Goal: Check status: Check status

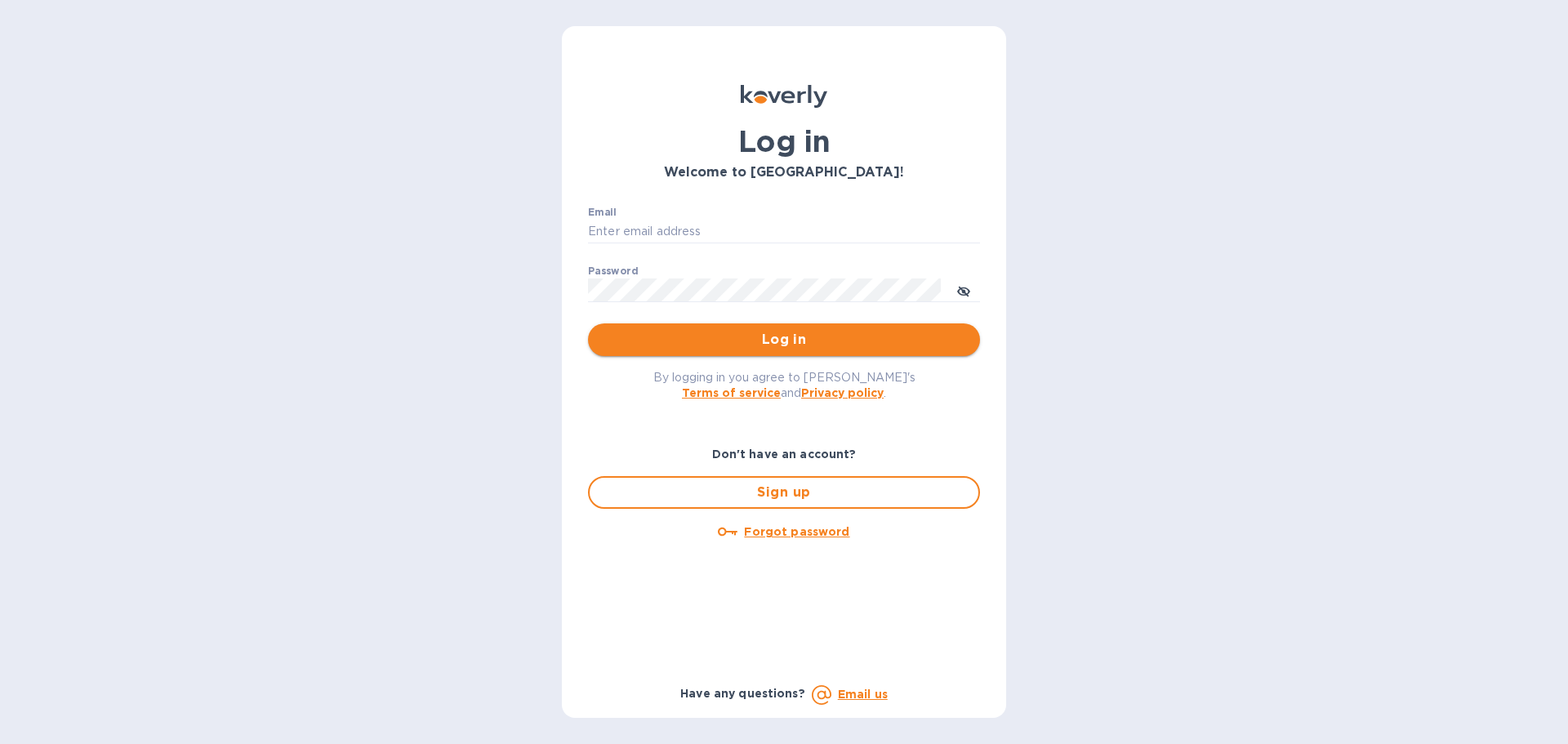
type input "[EMAIL_ADDRESS][DOMAIN_NAME]"
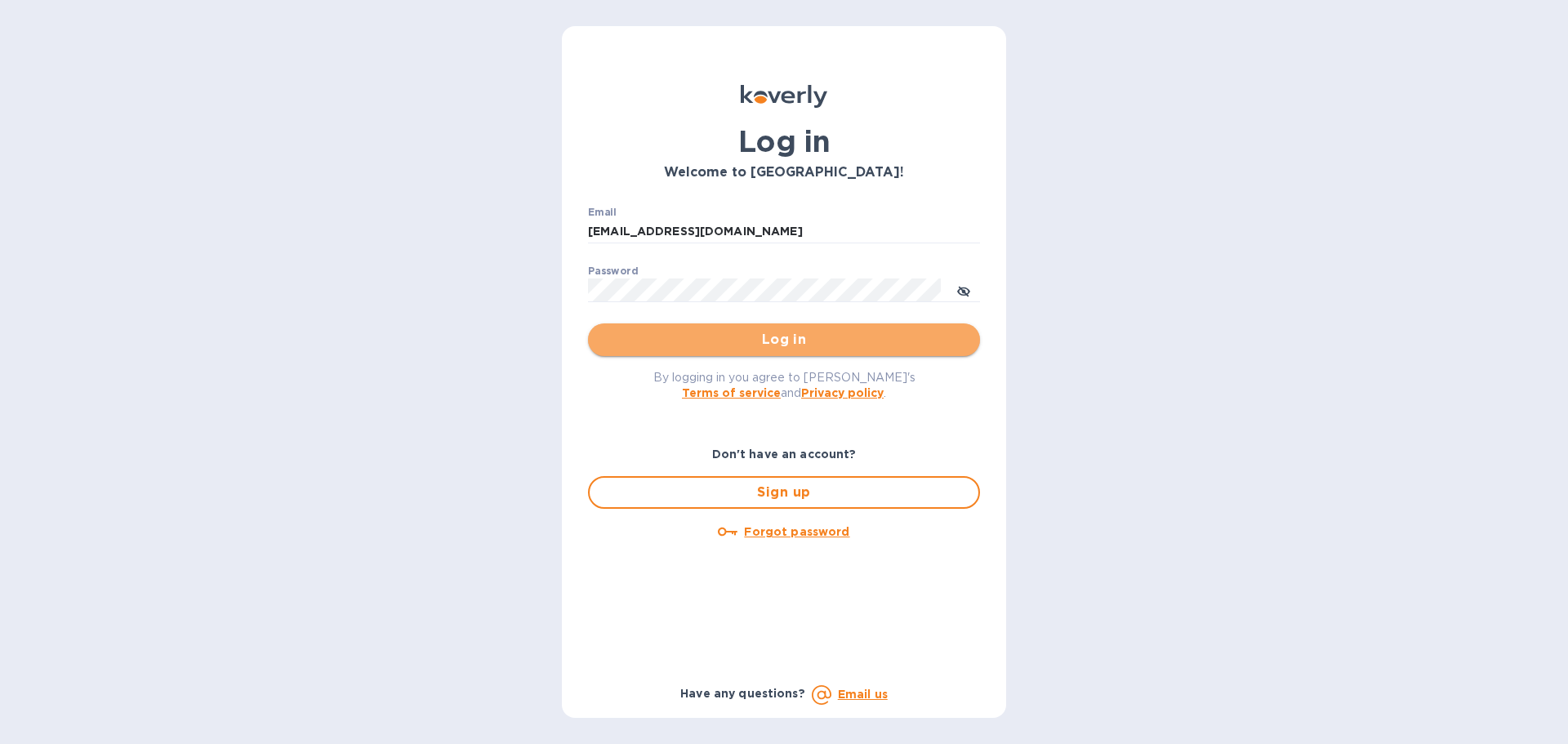
click at [734, 347] on span "Log in" at bounding box center [784, 339] width 366 height 19
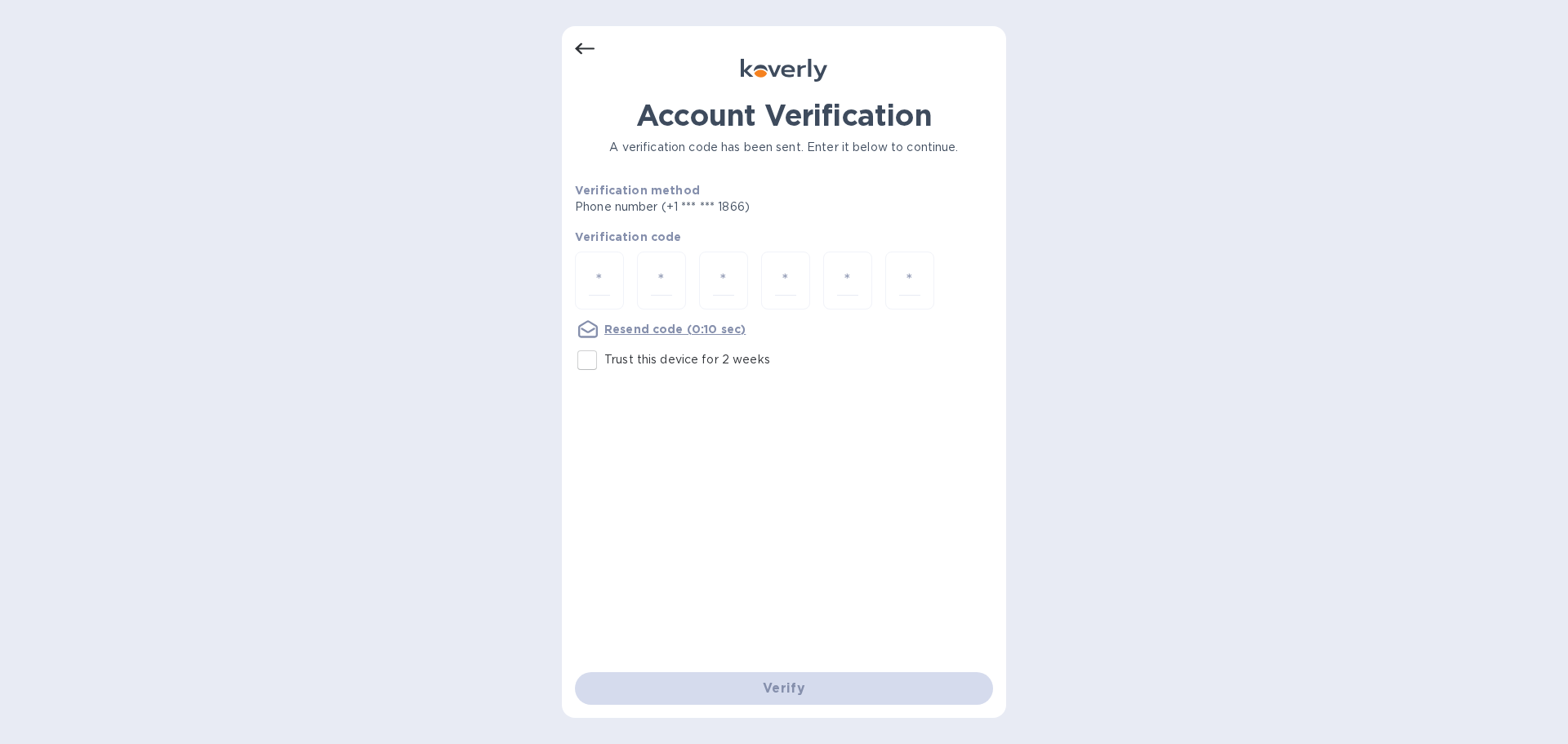
click at [590, 365] on input "Trust this device for 2 weeks" at bounding box center [587, 360] width 35 height 35
checkbox input "true"
click at [604, 278] on input "number" at bounding box center [598, 281] width 21 height 30
type input "7"
type input "8"
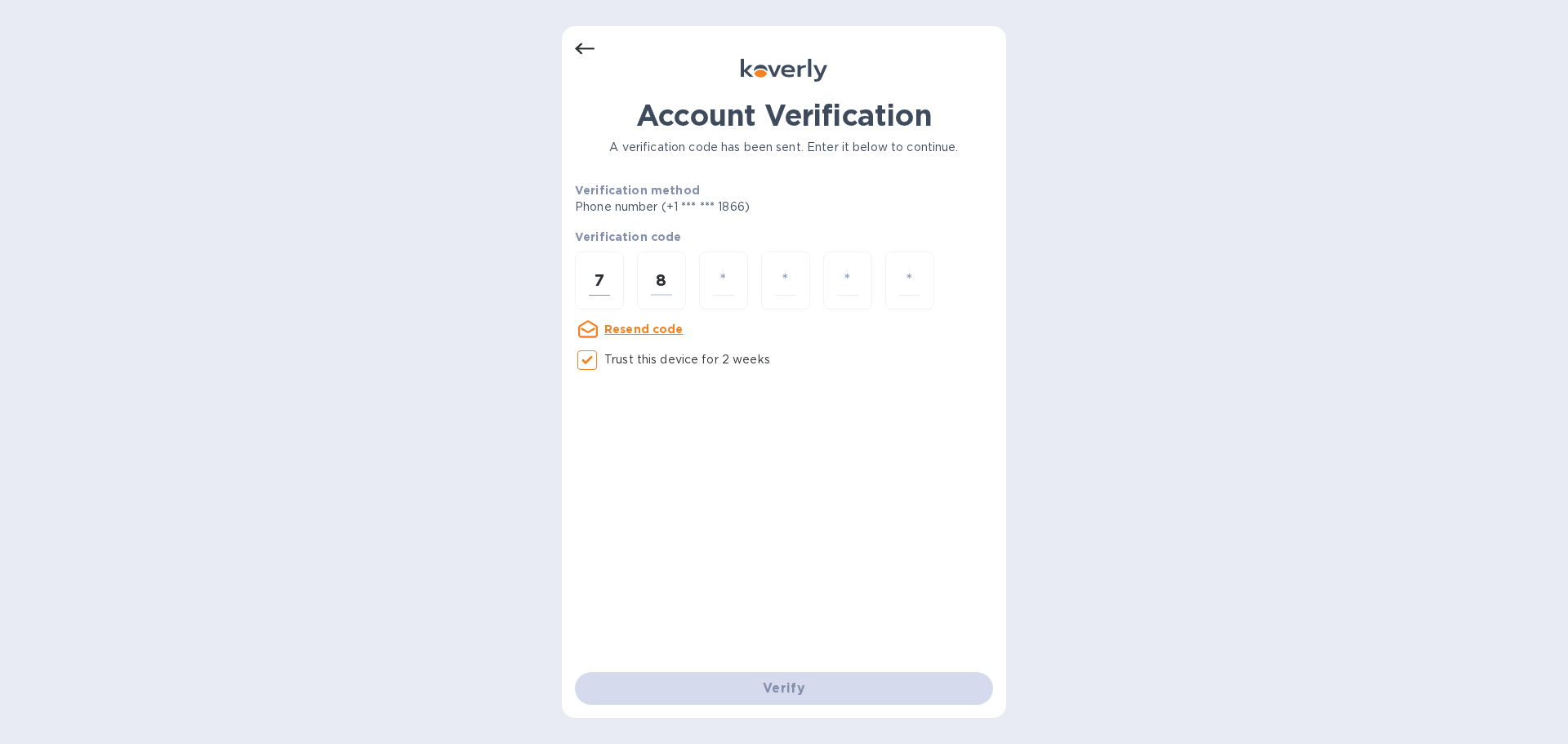
type input "9"
type input "6"
type input "7"
type input "0"
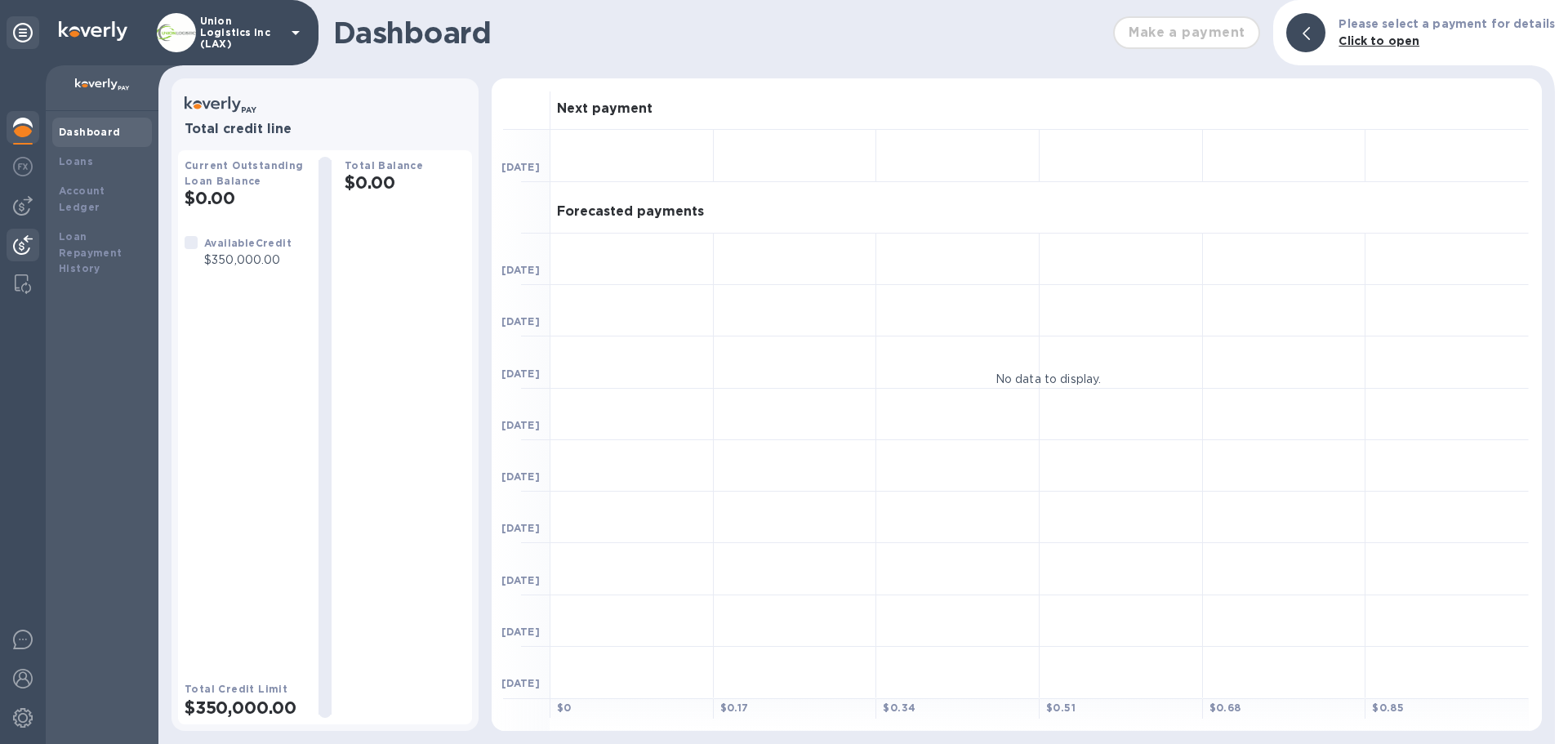
click at [29, 236] on img at bounding box center [22, 244] width 19 height 19
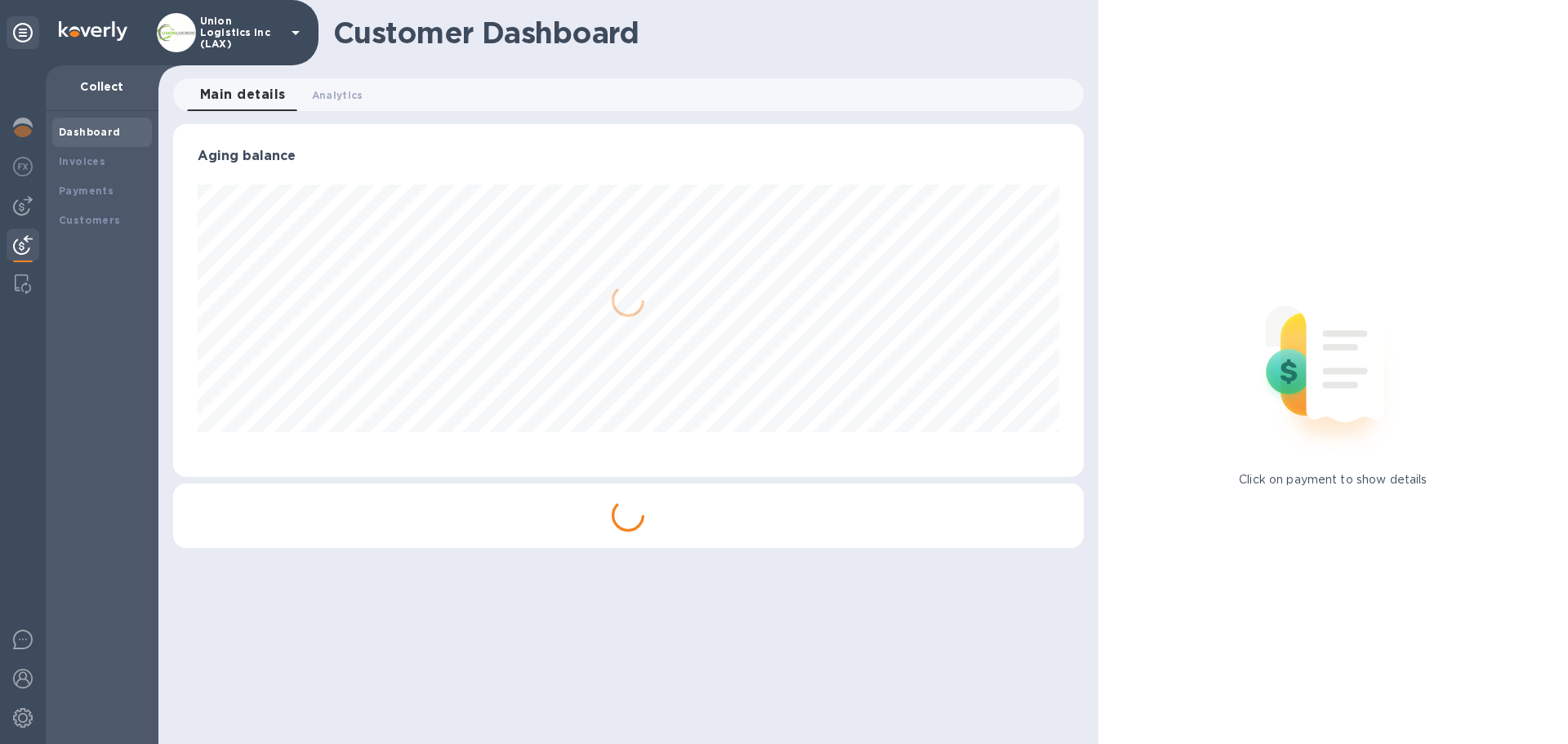
scroll to position [353, 910]
click at [97, 197] on div "Payments" at bounding box center [102, 190] width 86 height 16
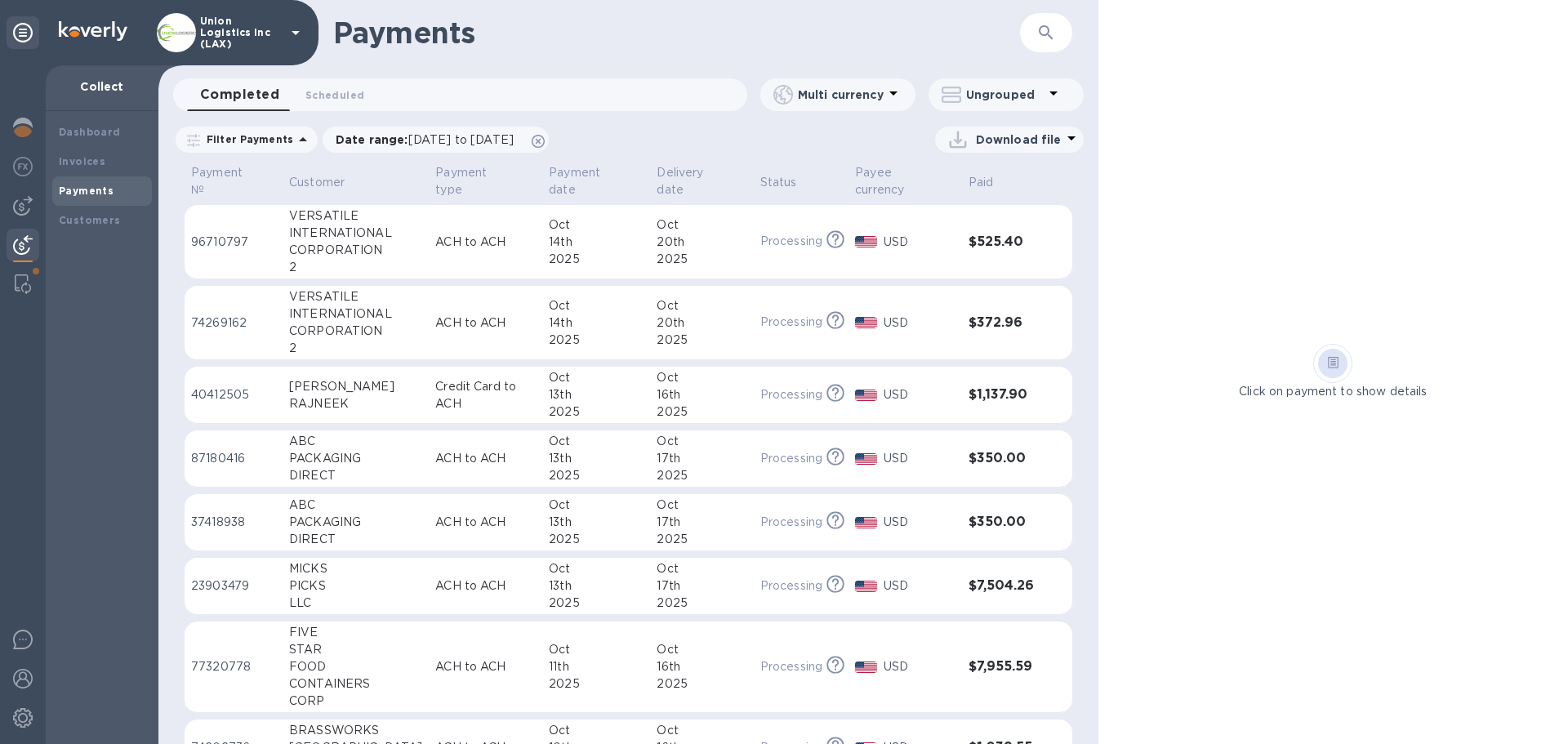
click at [515, 320] on td "ACH to ACH" at bounding box center [485, 323] width 113 height 74
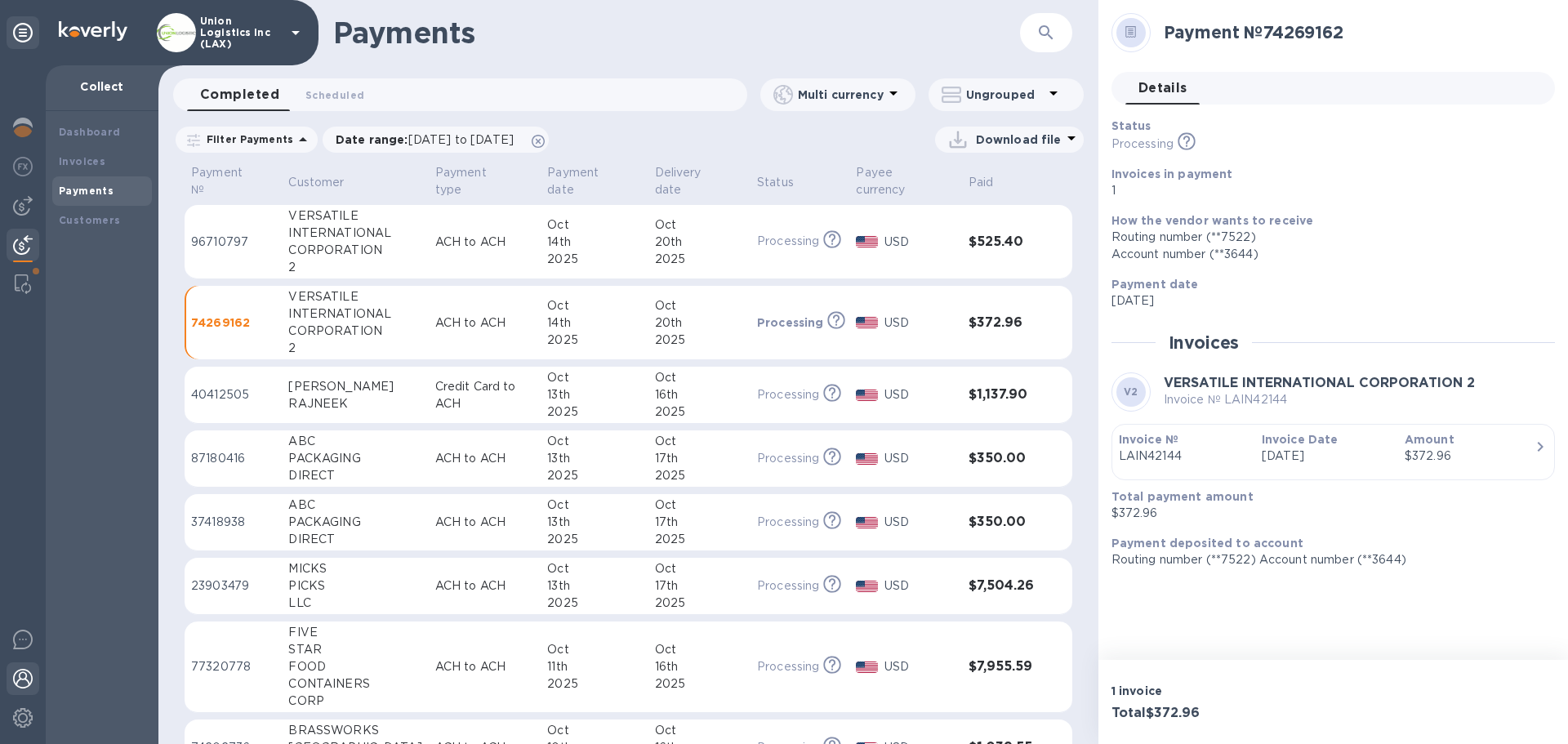
click at [19, 683] on img at bounding box center [22, 678] width 19 height 19
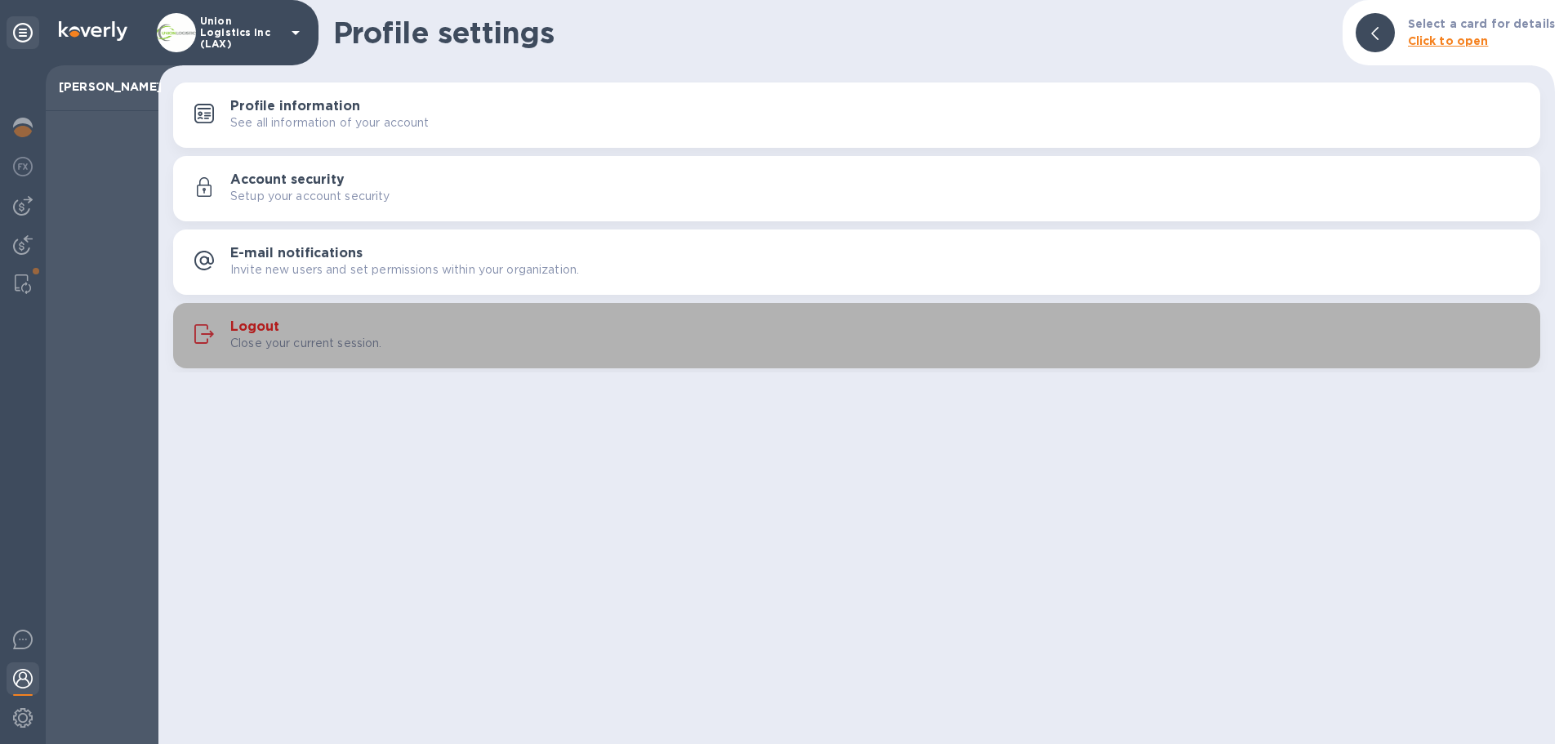
click at [242, 335] on p "Close your current session." at bounding box center [306, 343] width 152 height 17
